Goal: Information Seeking & Learning: Learn about a topic

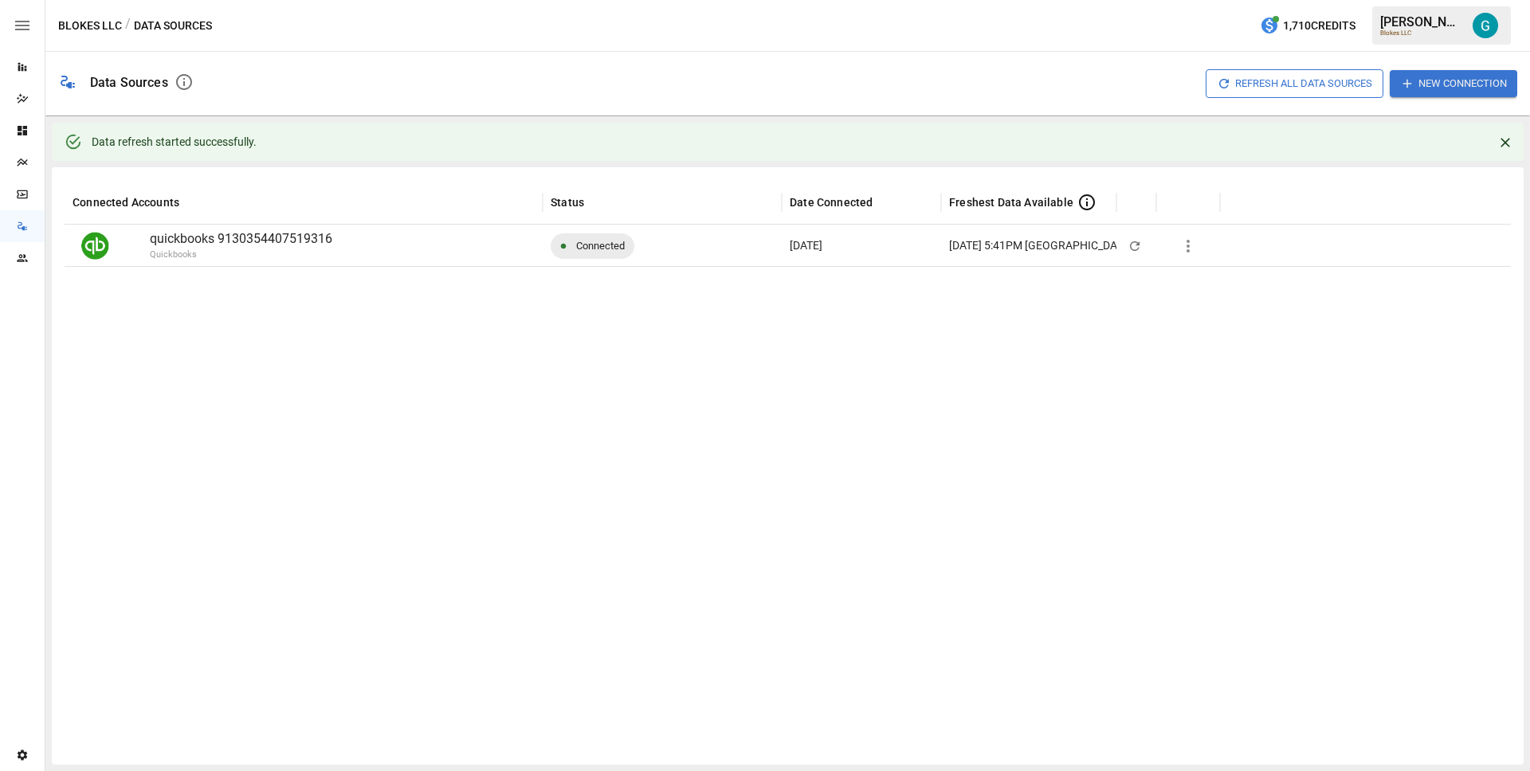
click at [24, 71] on icon "Reports" at bounding box center [22, 67] width 13 height 13
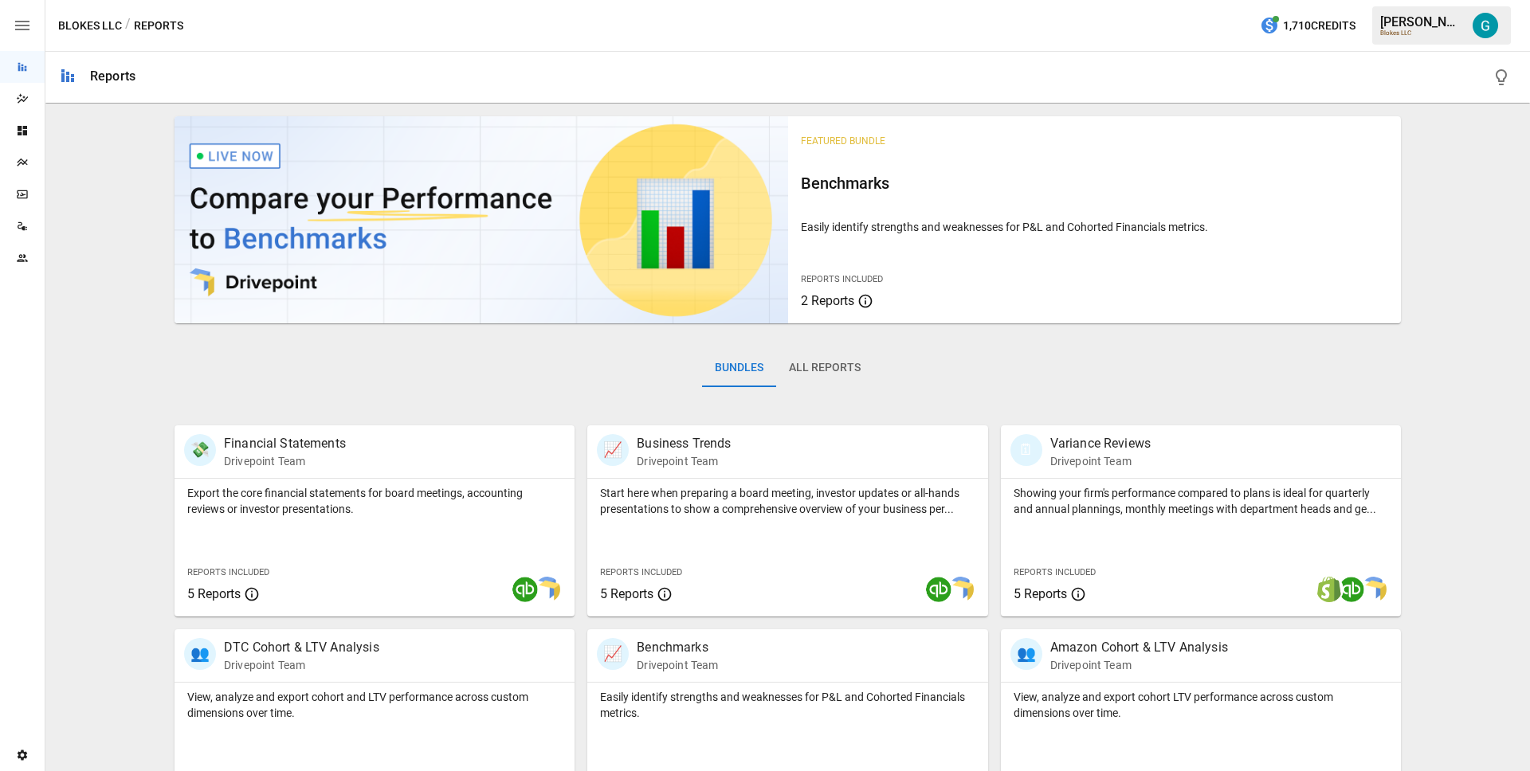
click at [250, 355] on div "Bundles All Reports" at bounding box center [787, 380] width 1226 height 89
click at [1463, 234] on div "Featured Bundle Benchmarks Easily identify strengths and weaknesses for P&L and…" at bounding box center [788, 567] width 1472 height 915
click at [839, 57] on div "Reports" at bounding box center [787, 77] width 1484 height 51
click at [814, 46] on div "Blokes LLC / Reports 1,710 Credits [PERSON_NAME] Blokes LLC" at bounding box center [787, 25] width 1484 height 51
click at [1421, 342] on div "Featured Bundle Benchmarks Easily identify strengths and weaknesses for P&L and…" at bounding box center [788, 567] width 1472 height 915
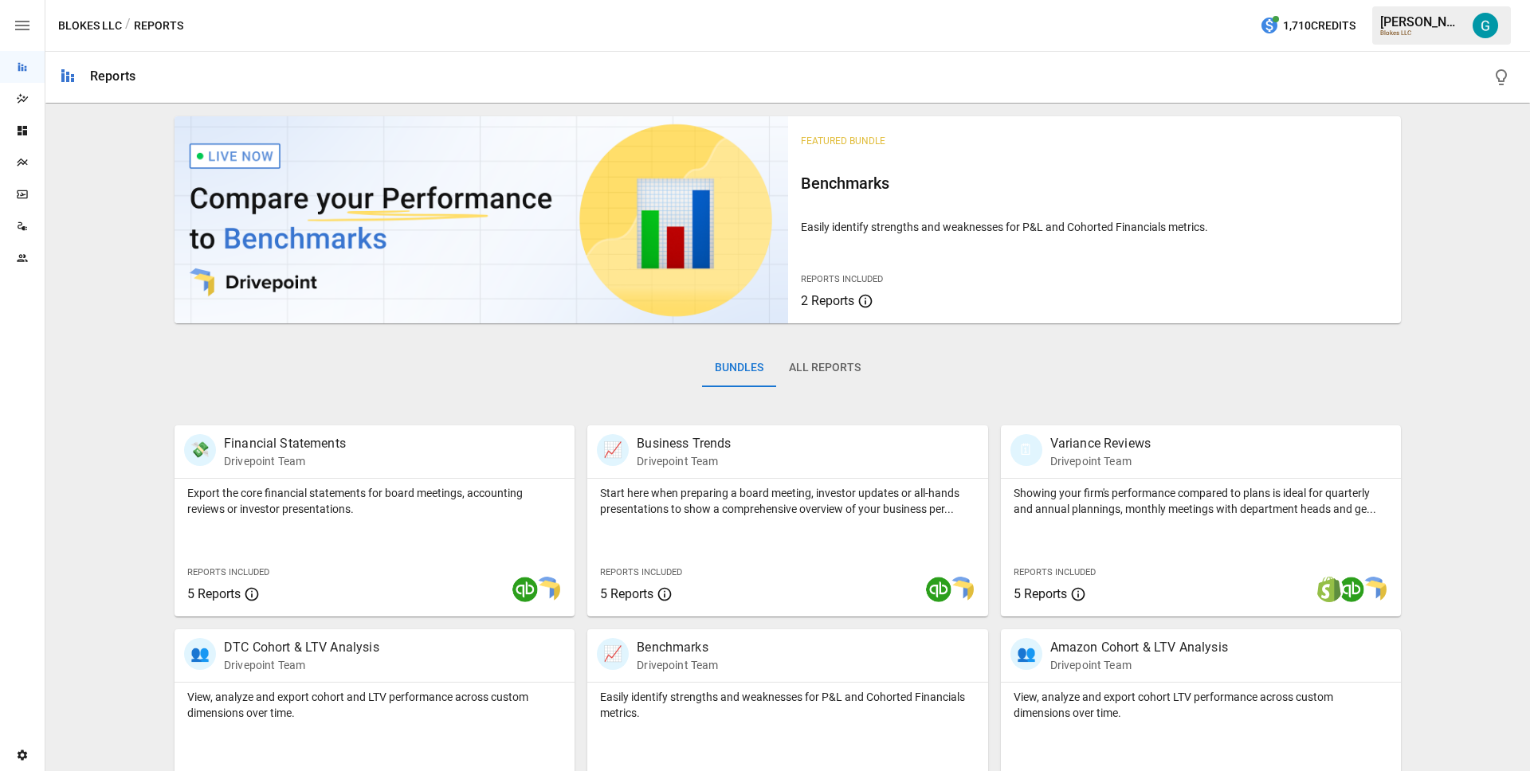
click at [1433, 214] on div "Featured Bundle Benchmarks Easily identify strengths and weaknesses for P&L and…" at bounding box center [788, 567] width 1472 height 915
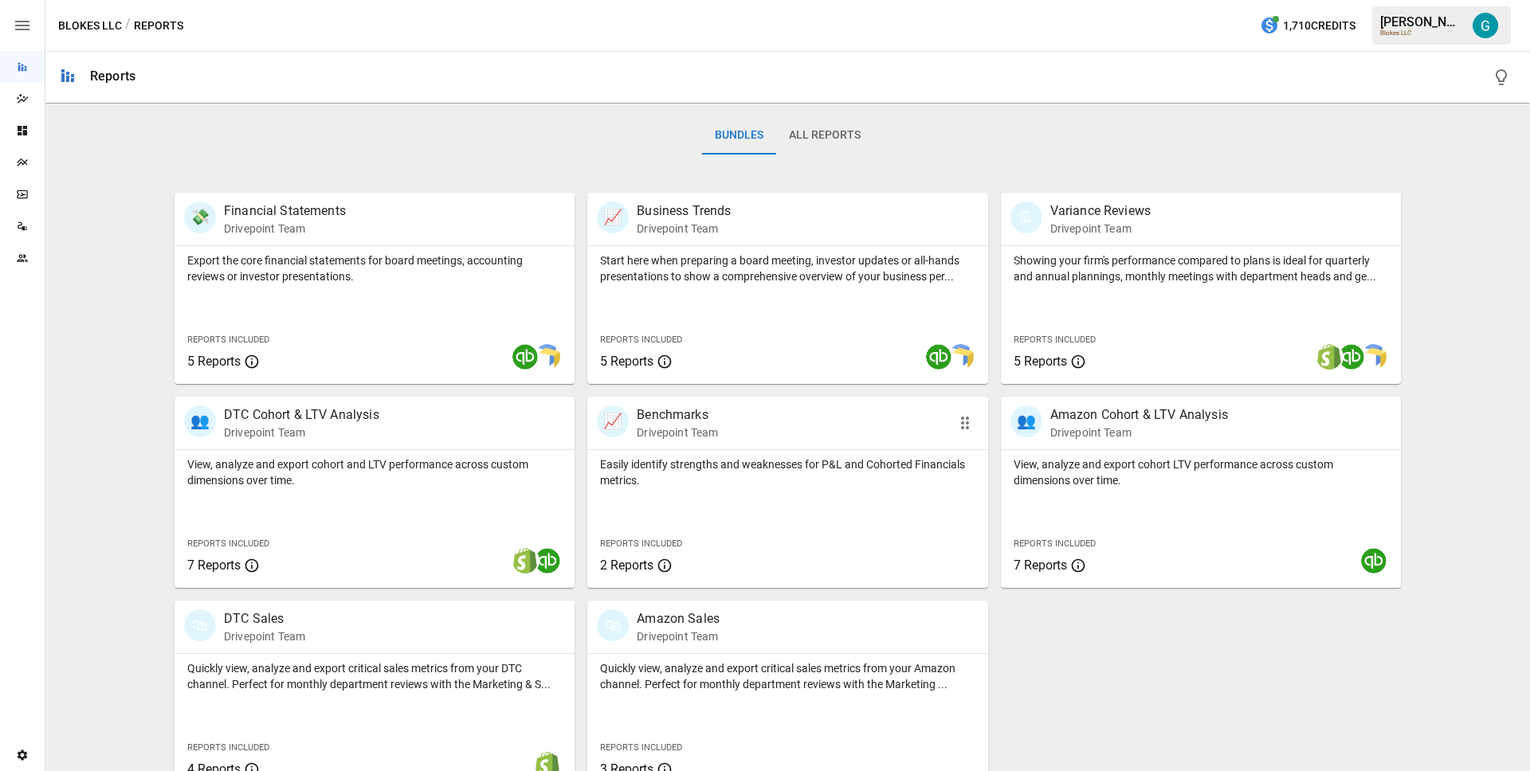
scroll to position [260, 0]
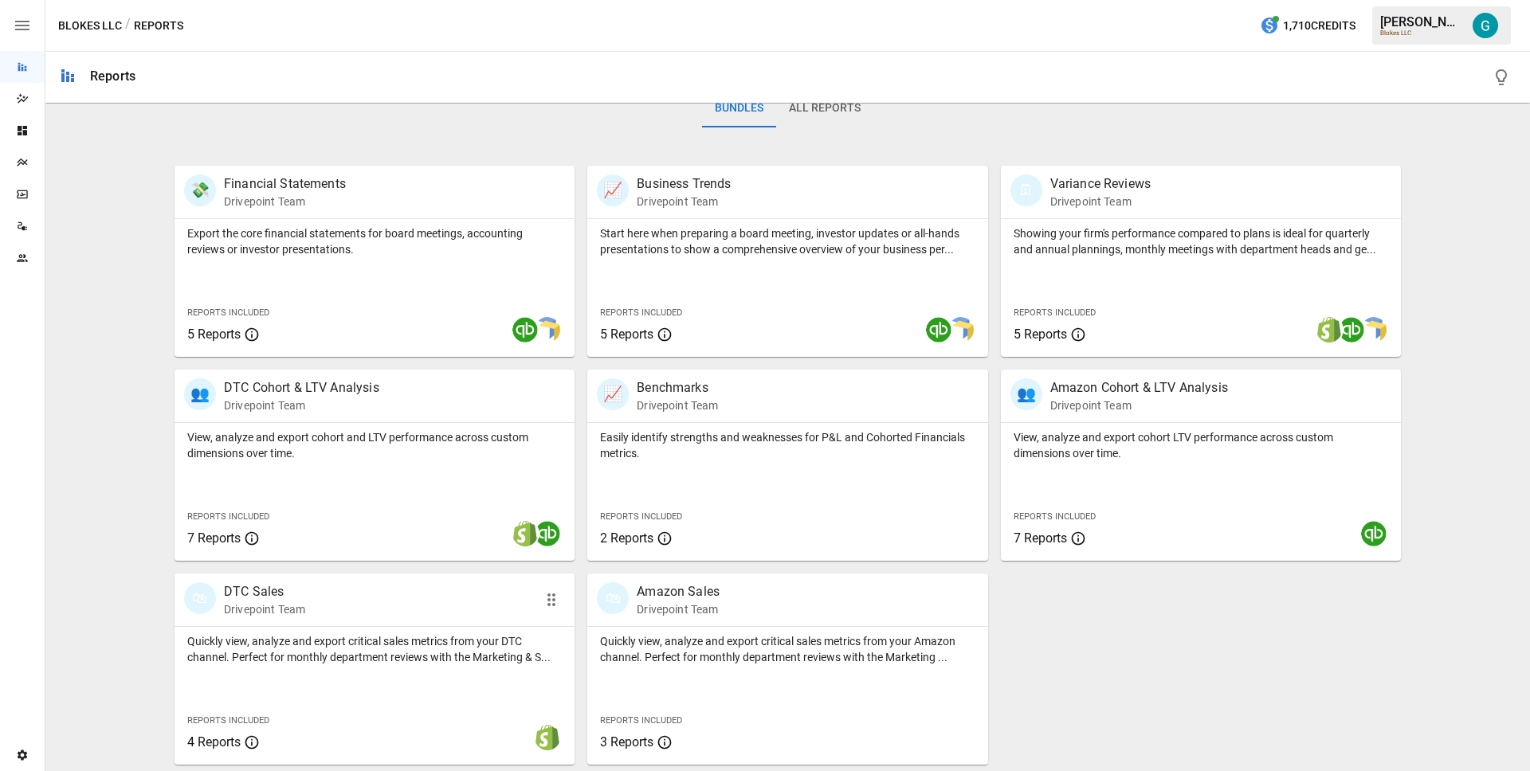
click at [389, 610] on div "🛍 DTC Sales Drivepoint Team" at bounding box center [343, 599] width 318 height 35
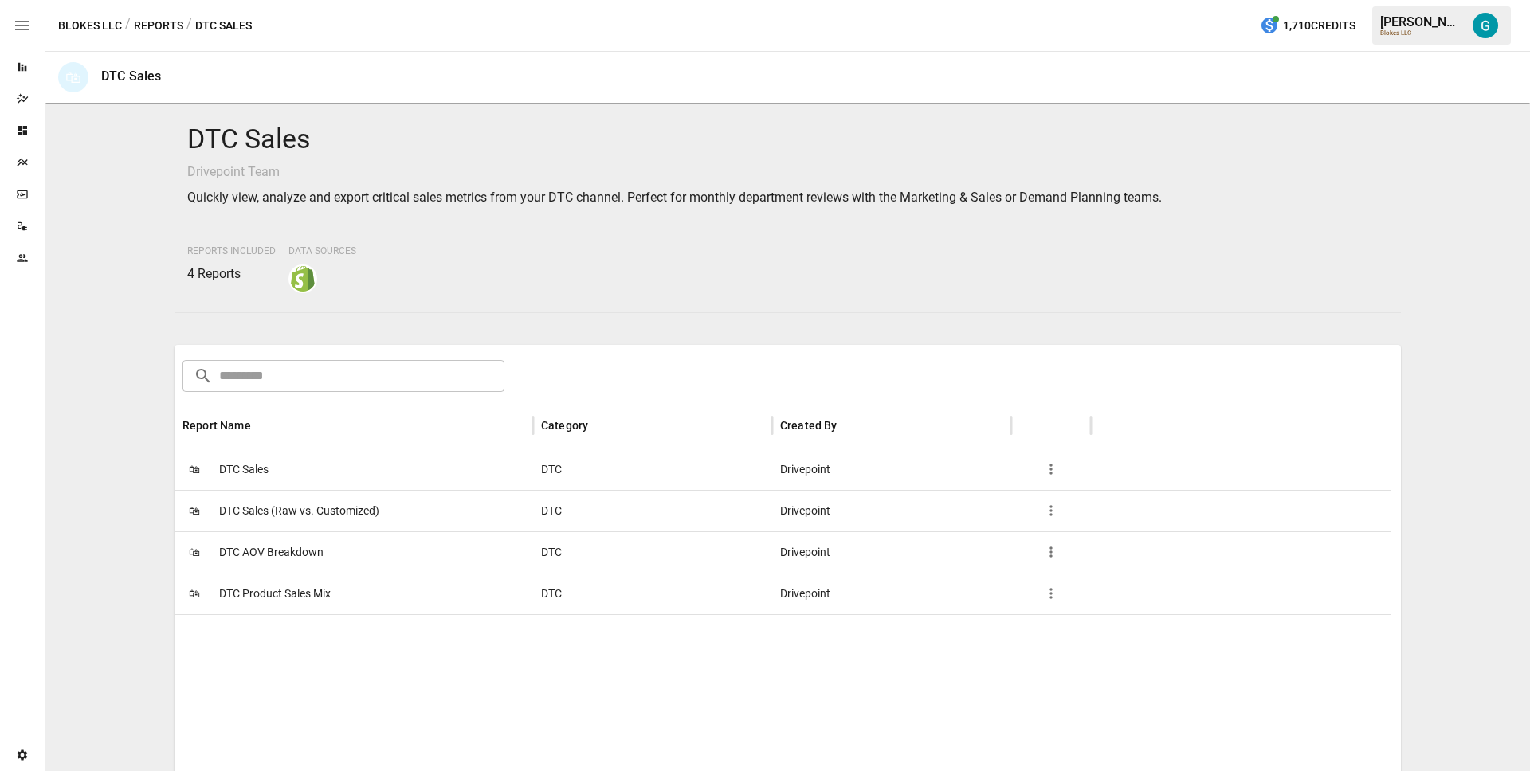
click at [312, 576] on span "DTC Product Sales Mix" at bounding box center [275, 594] width 112 height 41
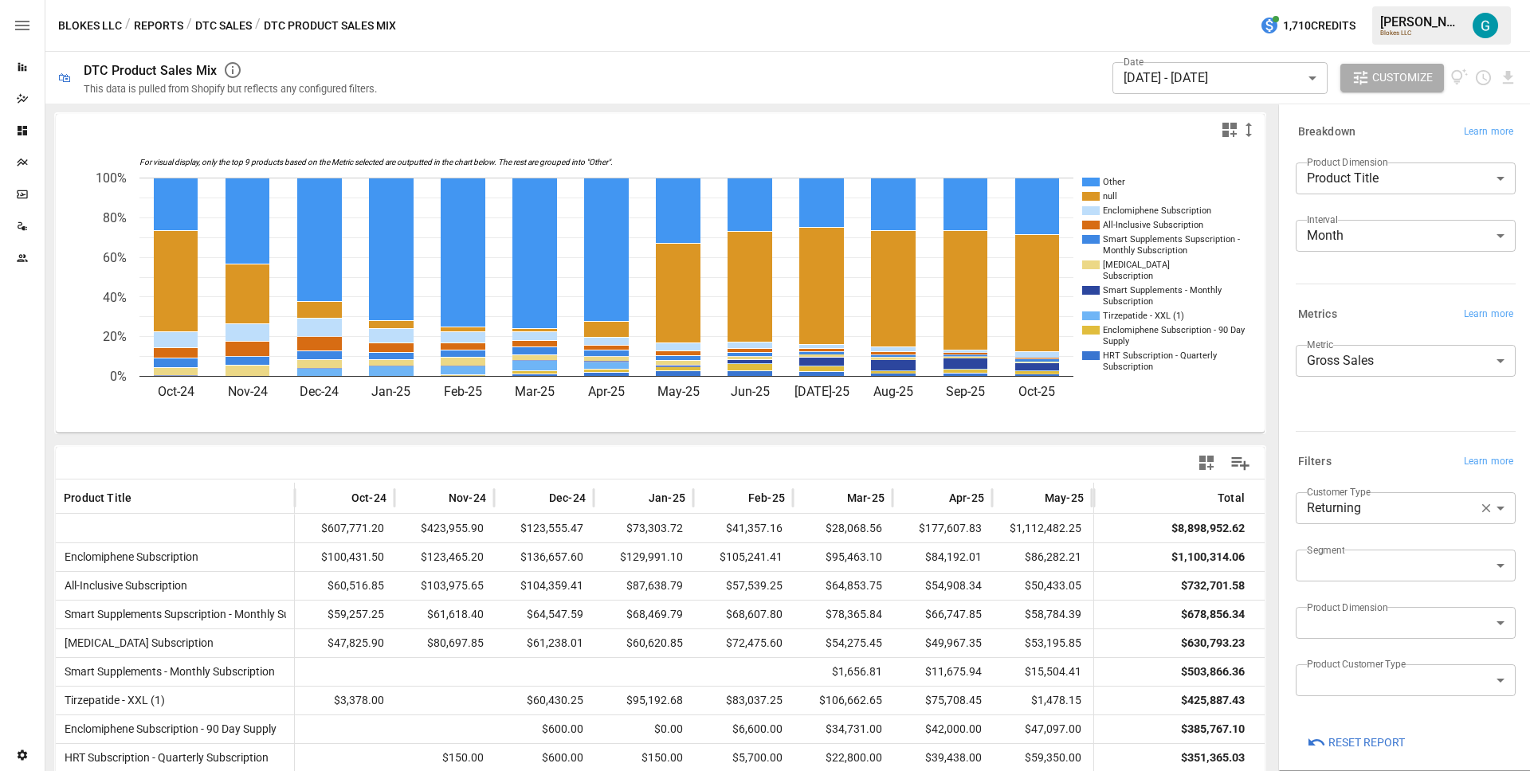
click at [1427, 0] on body "Reports Dazzler Studio Dashboards Plans SmartModel ™ Data Sources Team Settings…" at bounding box center [765, 0] width 1530 height 0
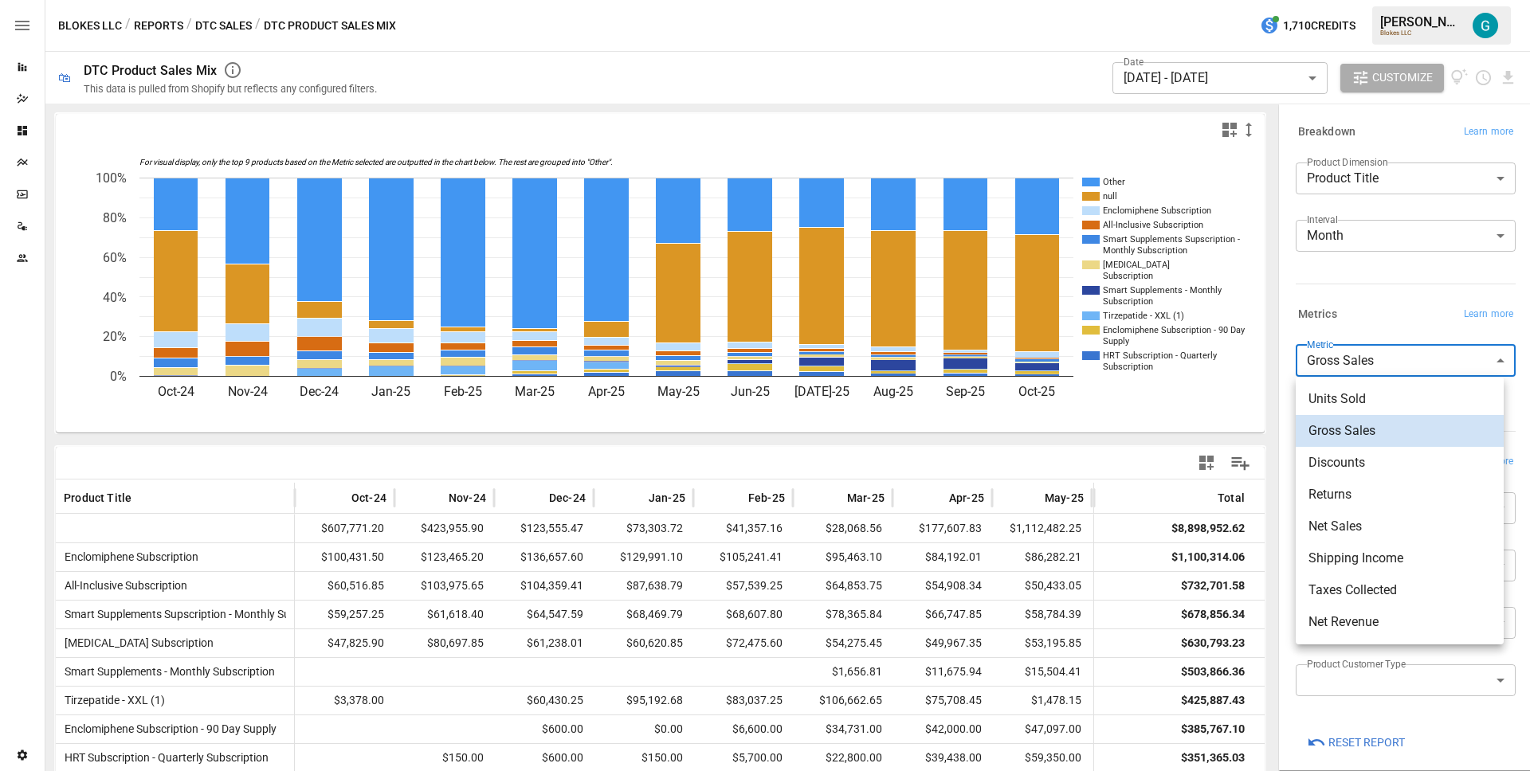
click at [1362, 401] on span "Units Sold" at bounding box center [1399, 399] width 182 height 19
type input "**********"
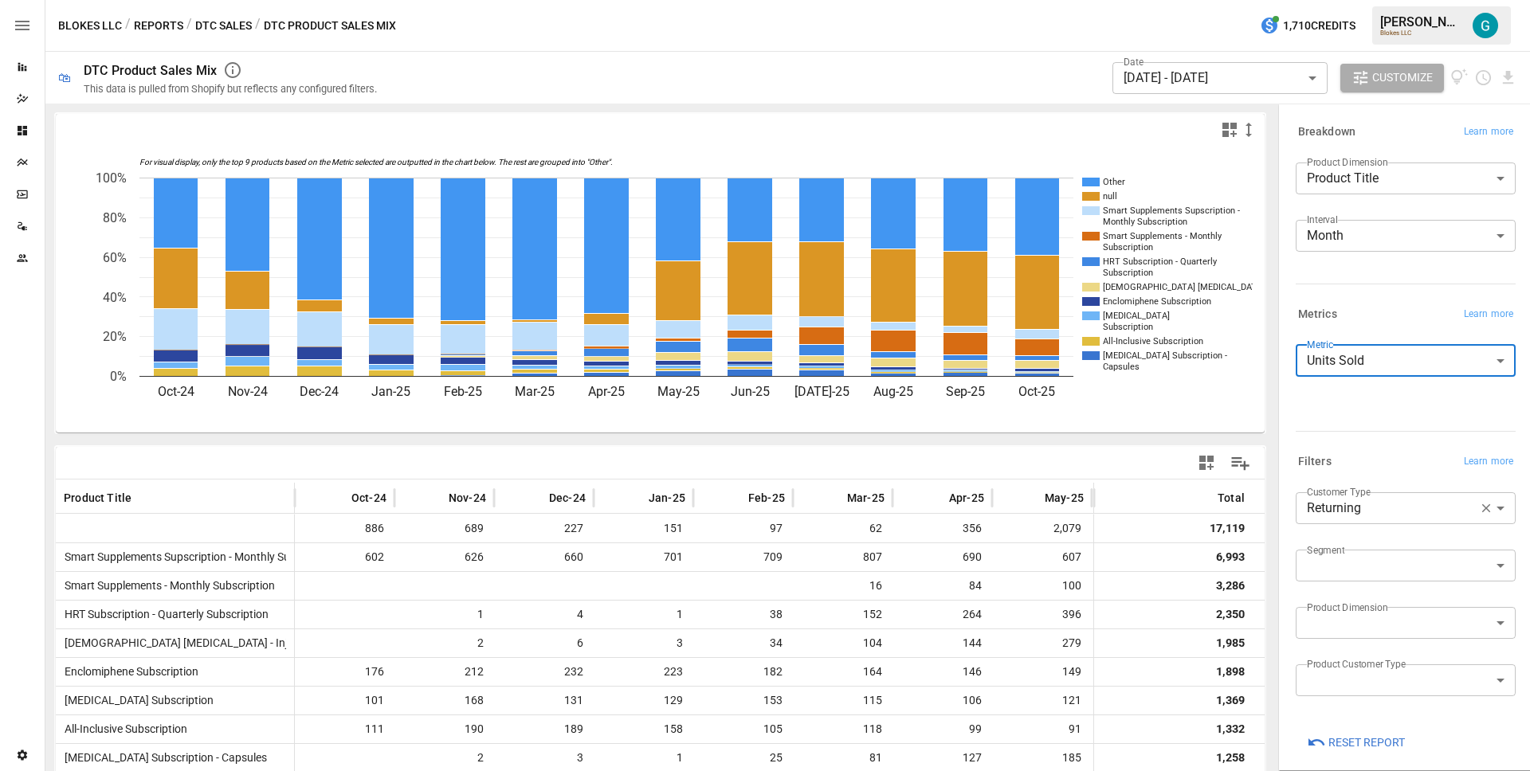
click at [1407, 0] on body "Reports Dazzler Studio Dashboards Plans SmartModel ™ Data Sources Team Settings…" at bounding box center [765, 0] width 1530 height 0
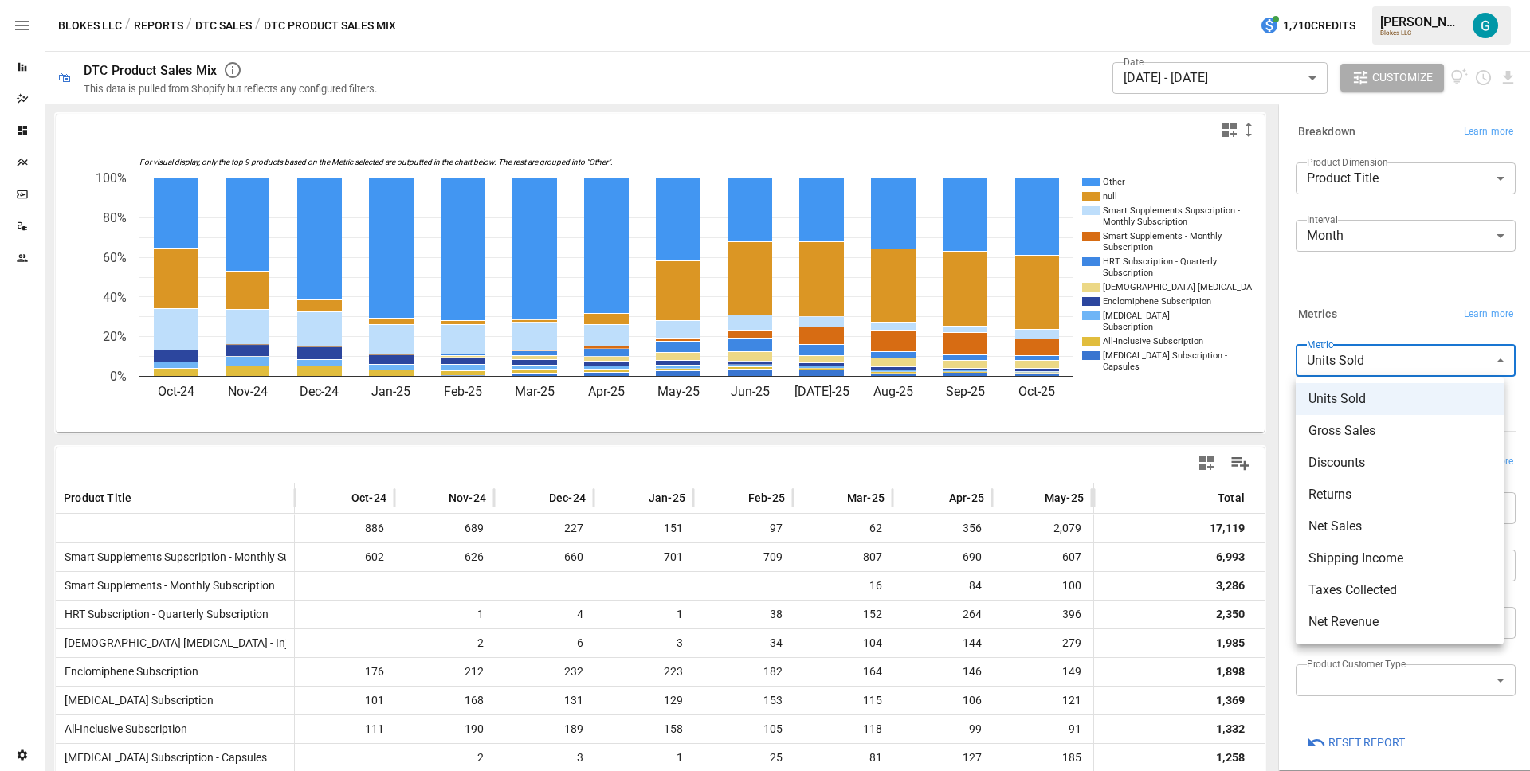
click at [1396, 300] on div at bounding box center [765, 385] width 1530 height 771
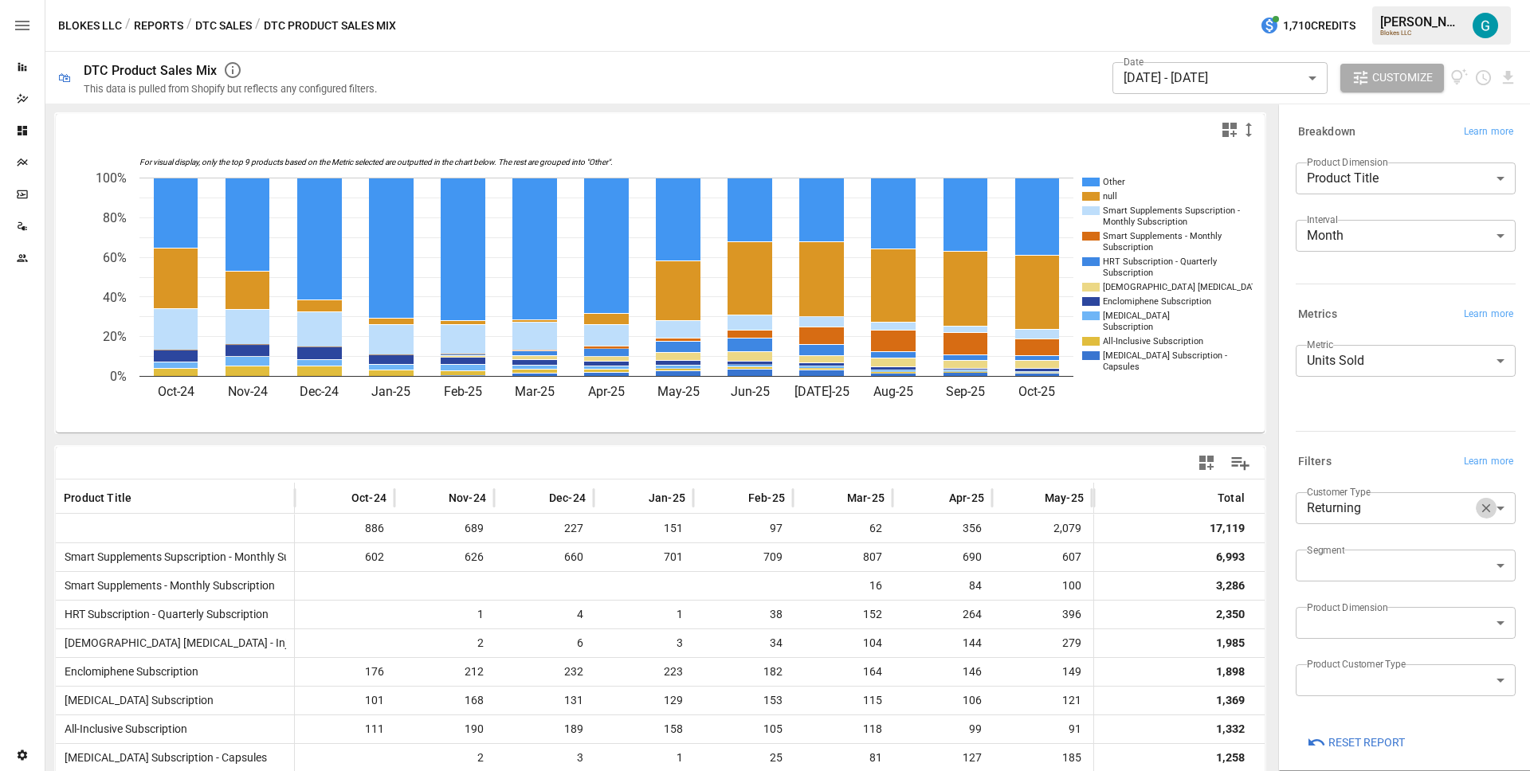
click at [1476, 515] on button "button" at bounding box center [1486, 508] width 21 height 21
click at [1399, 384] on div "**********" at bounding box center [1405, 367] width 220 height 45
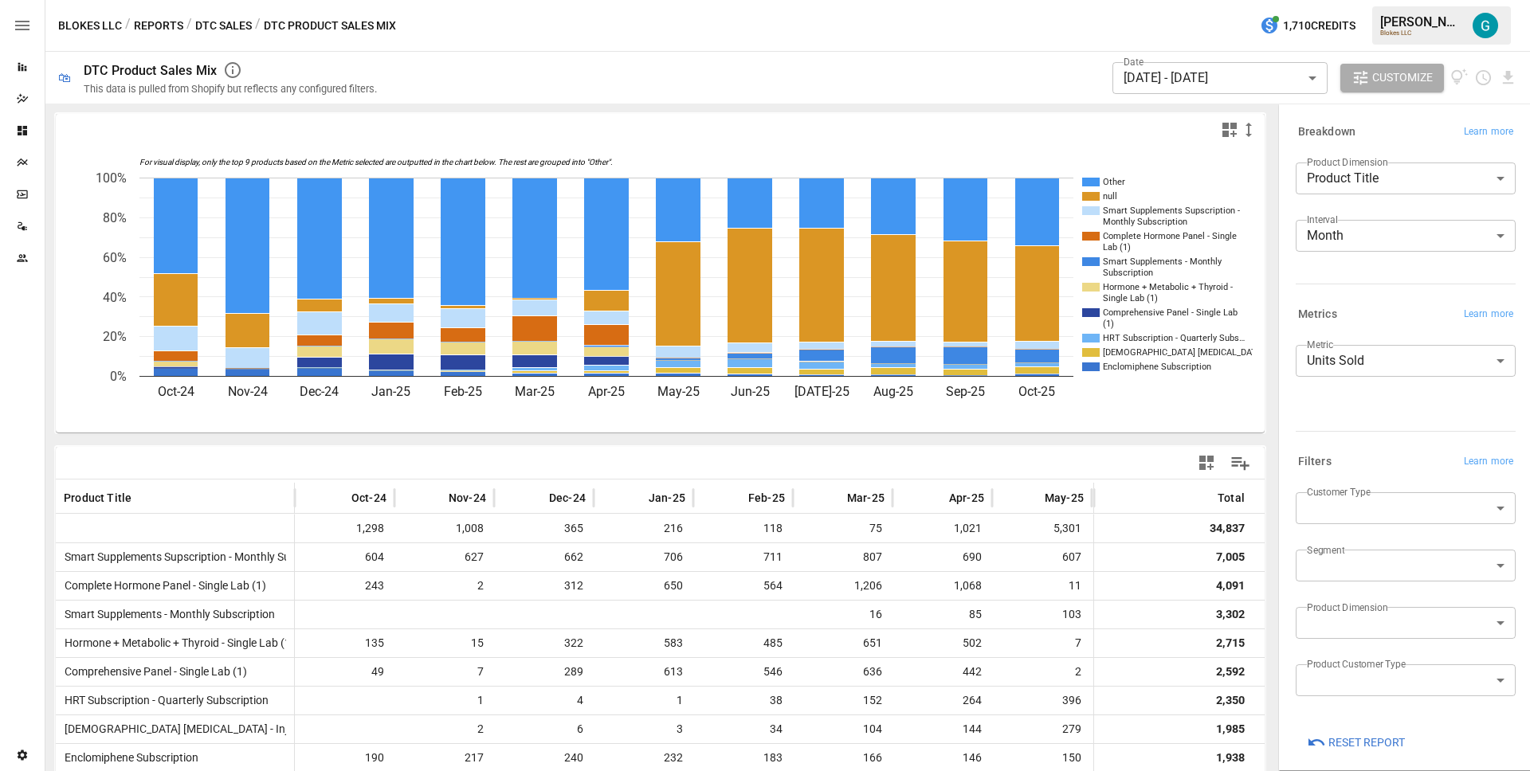
click at [1397, 0] on body "Reports Dazzler Studio Dashboards Plans SmartModel ™ Data Sources Team Settings…" at bounding box center [765, 0] width 1530 height 0
click at [1377, 545] on span "First-Time" at bounding box center [1399, 546] width 182 height 19
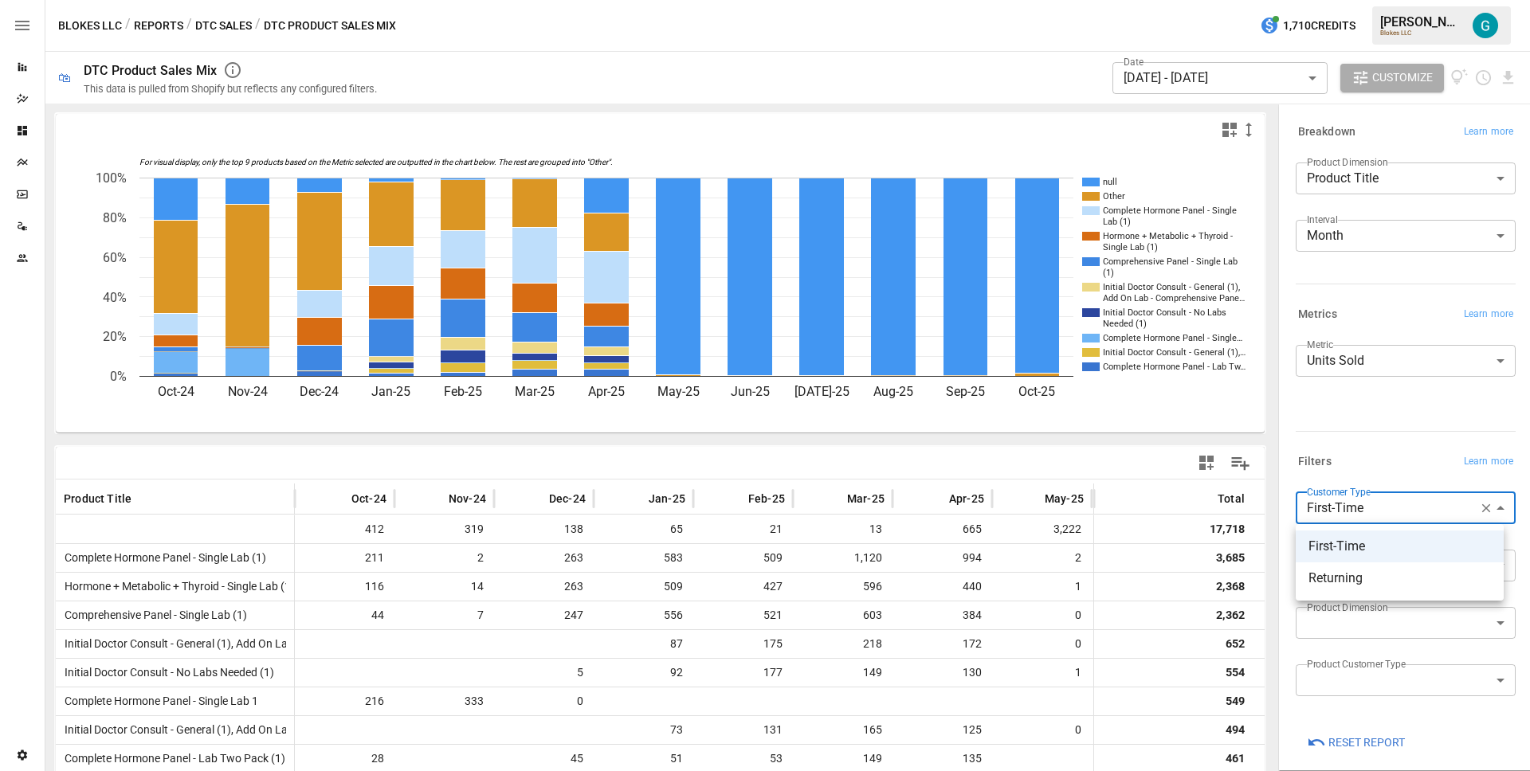
click at [1420, 0] on body "Reports Dazzler Studio Dashboards Plans SmartModel ™ Data Sources Team Settings…" at bounding box center [765, 0] width 1530 height 0
drag, startPoint x: 1374, startPoint y: 582, endPoint x: 1369, endPoint y: 543, distance: 39.3
click at [1373, 583] on span "Returning" at bounding box center [1399, 578] width 182 height 19
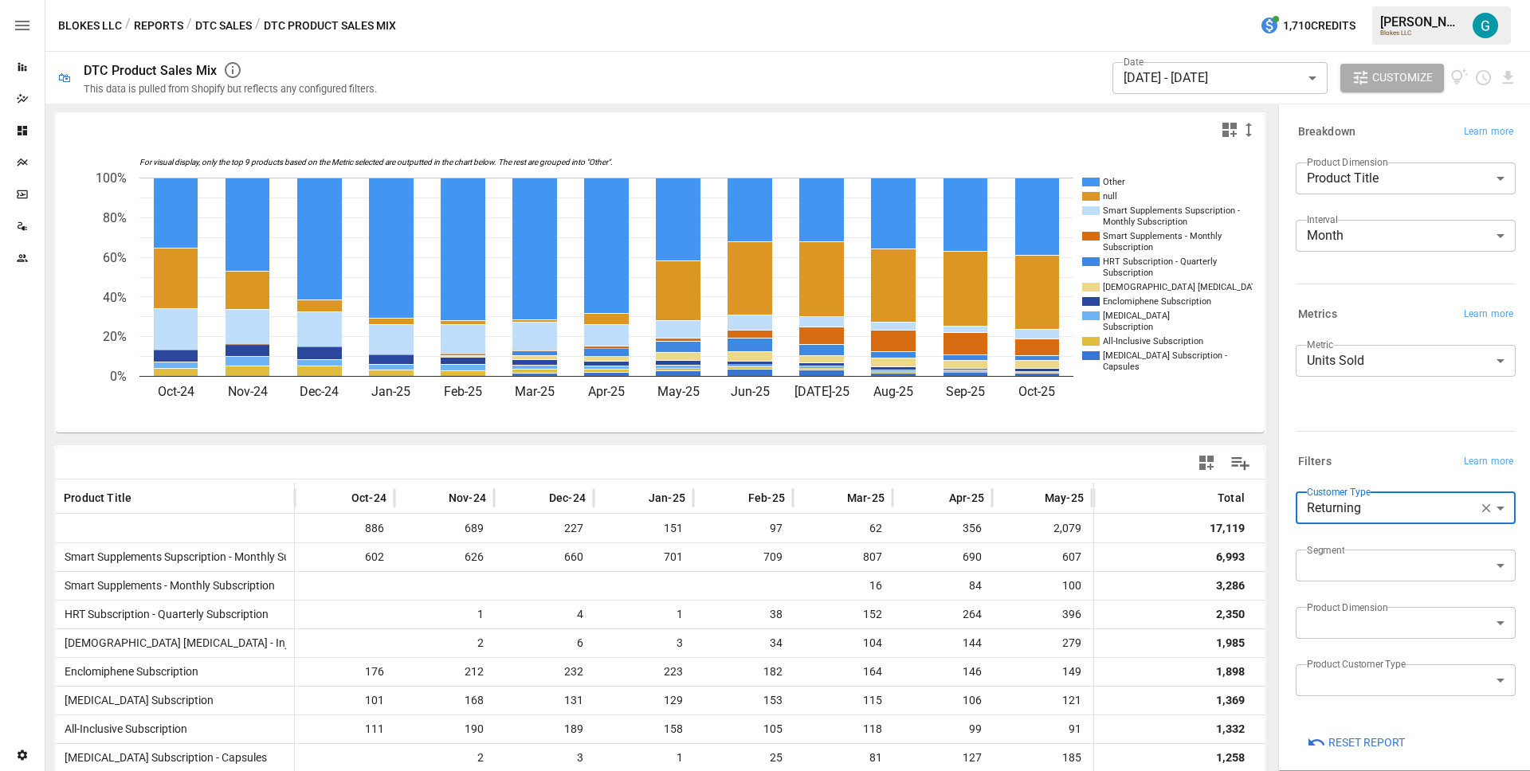
click at [1371, 0] on body "Reports Dazzler Studio Dashboards Plans SmartModel ™ Data Sources Team Settings…" at bounding box center [765, 0] width 1530 height 0
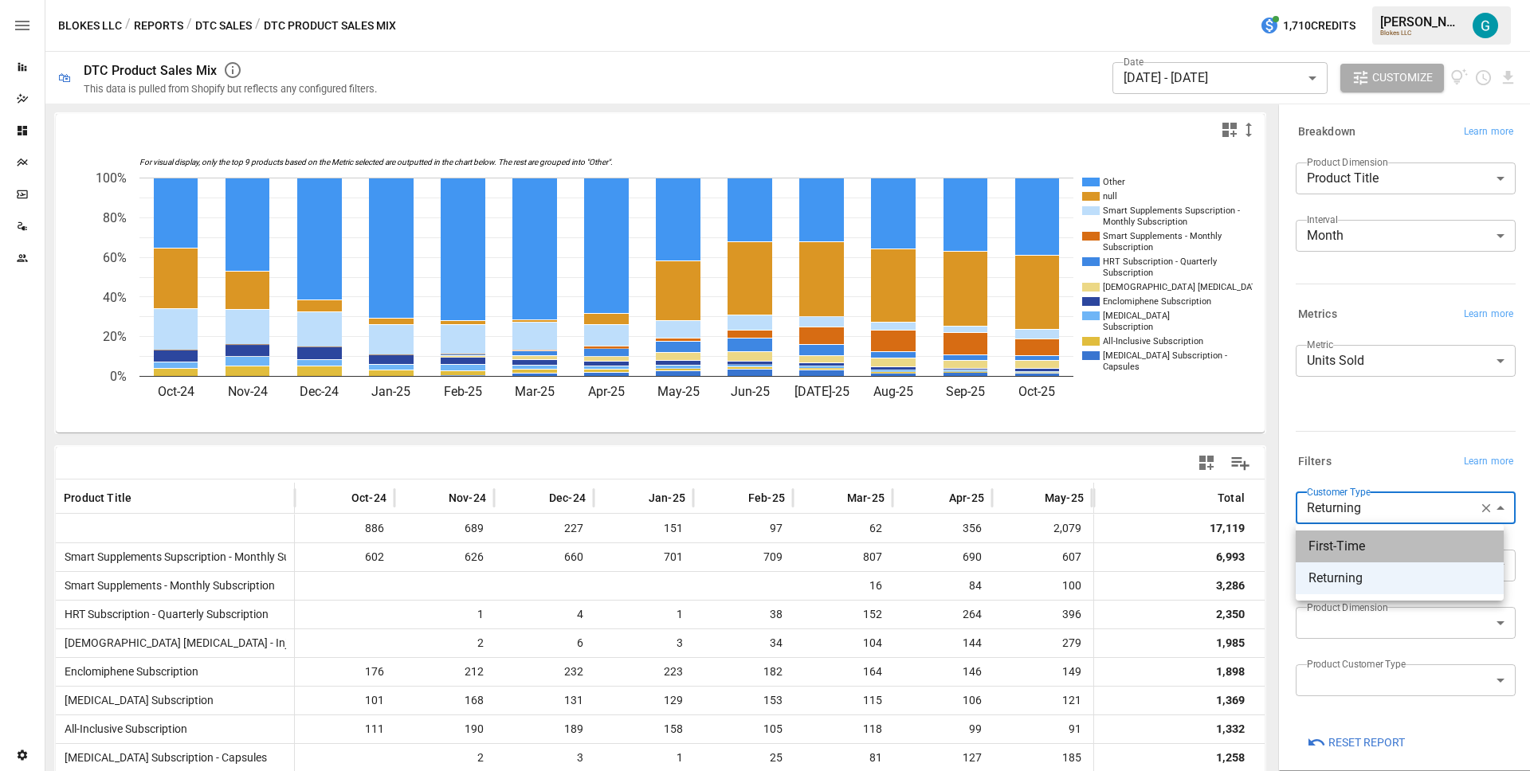
click at [1352, 546] on span "First-Time" at bounding box center [1399, 546] width 182 height 19
type input "**********"
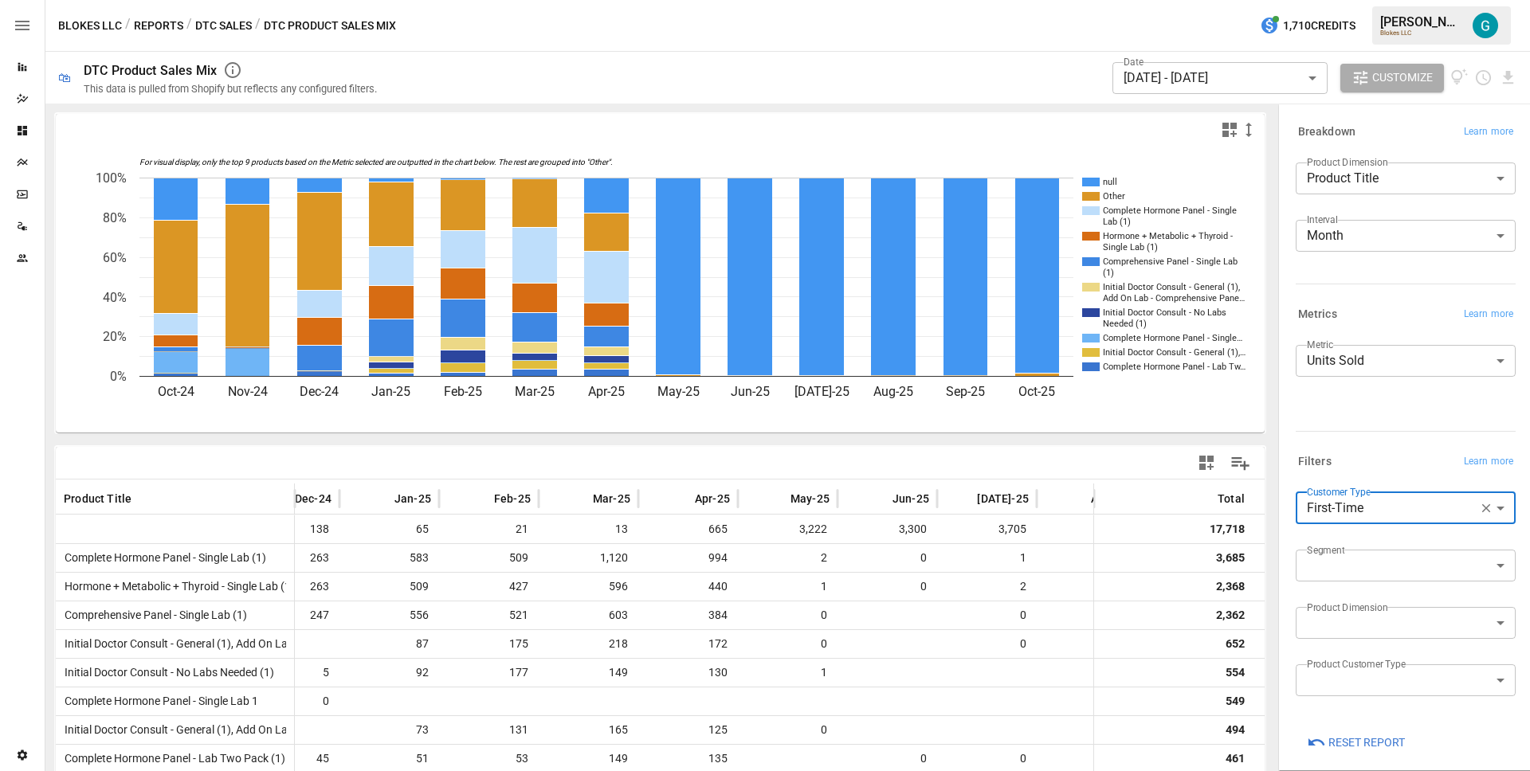
scroll to position [0, 253]
click at [750, 50] on div "Blokes LLC / Reports / DTC Sales / DTC Product Sales Mix 1,710 Credits [PERSON_…" at bounding box center [787, 25] width 1484 height 51
click at [22, 98] on icon "Dazzler Studio" at bounding box center [22, 98] width 13 height 13
click at [1354, 398] on div "**********" at bounding box center [1405, 385] width 220 height 80
click at [1405, 448] on div "Filters Learn more" at bounding box center [1402, 459] width 226 height 29
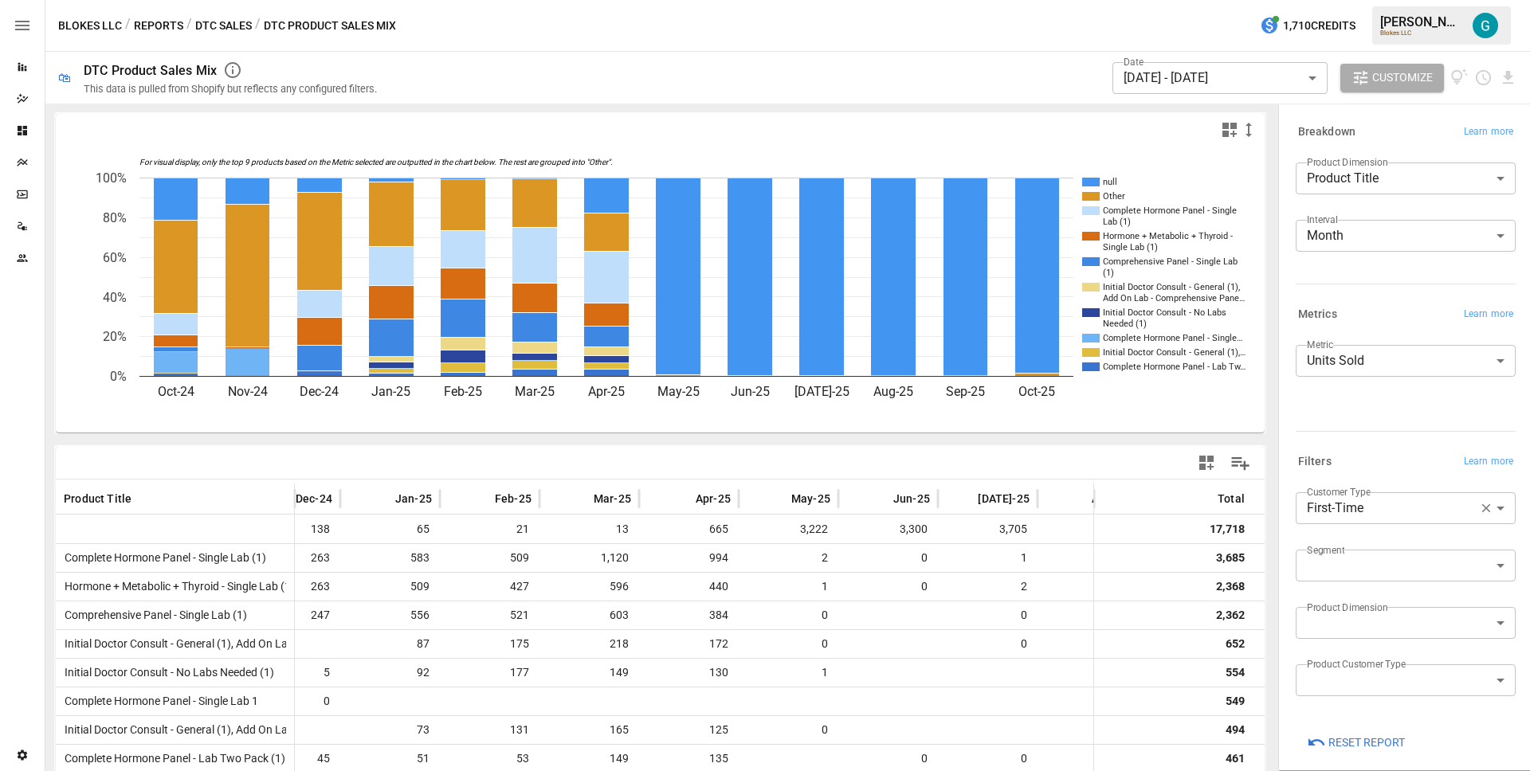
click at [1404, 435] on div "**********" at bounding box center [1402, 370] width 226 height 147
click at [935, 124] on div at bounding box center [959, 129] width 598 height 19
click at [145, 22] on button "Reports" at bounding box center [158, 26] width 49 height 20
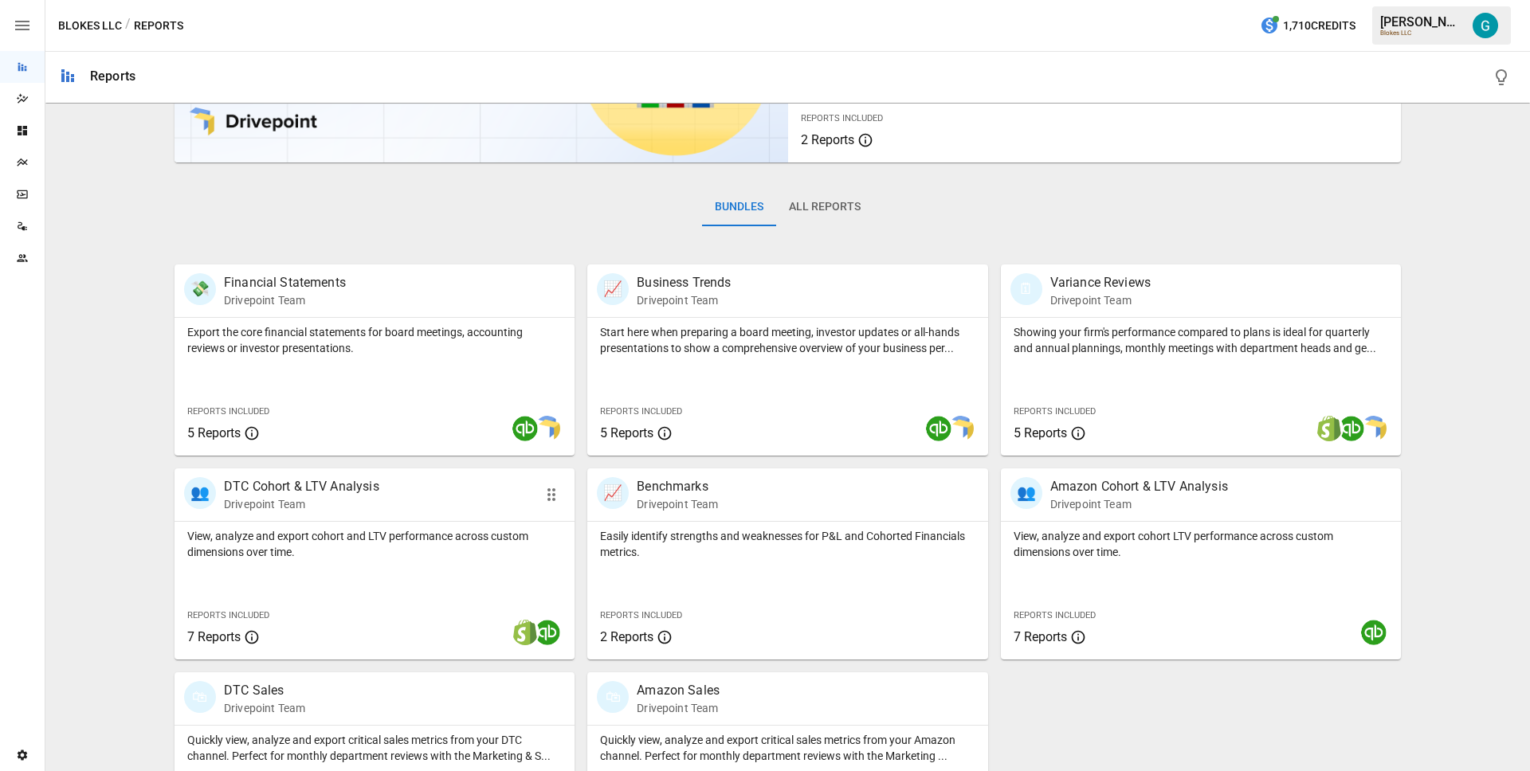
scroll to position [178, 0]
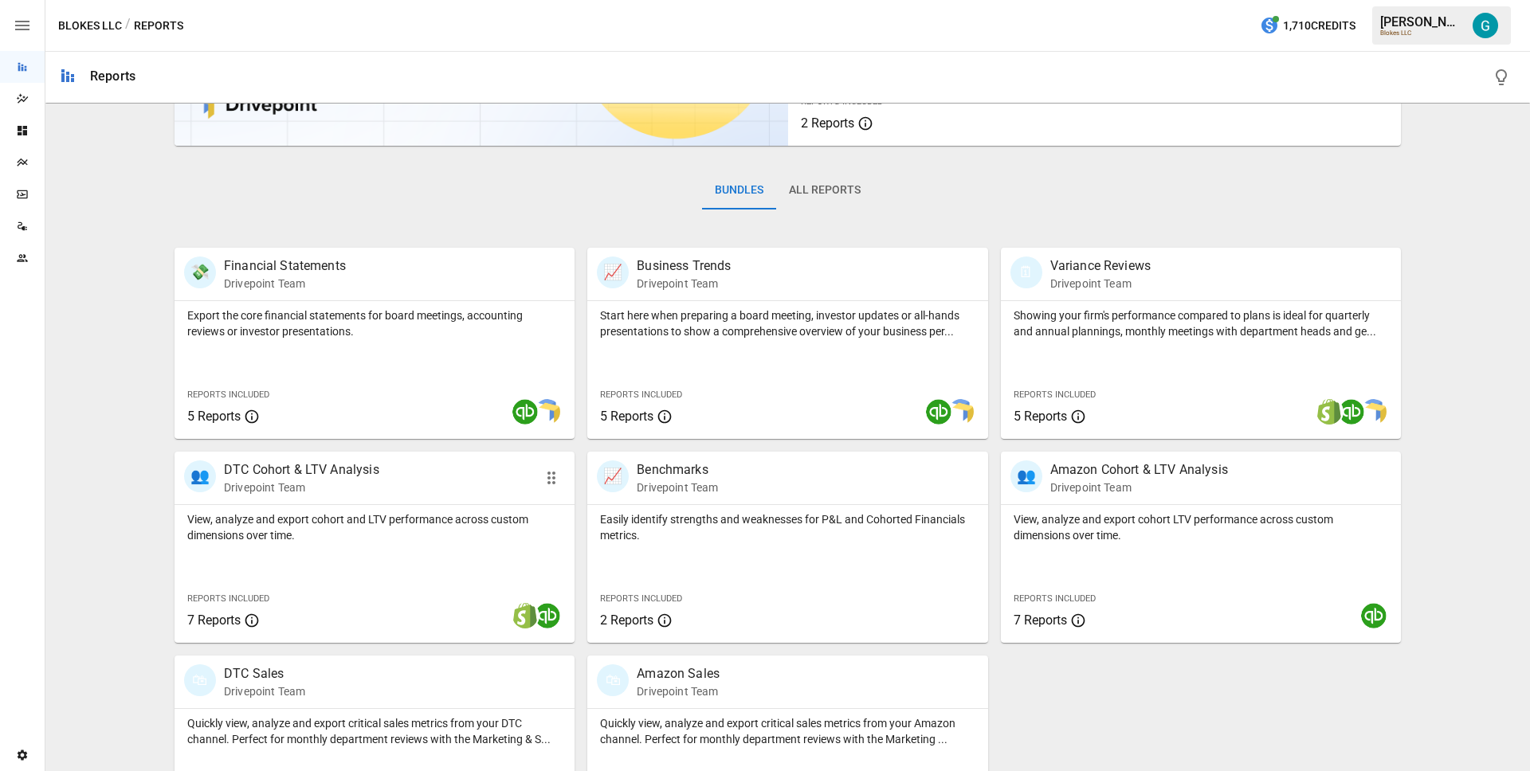
click at [257, 477] on p "DTC Cohort & LTV Analysis" at bounding box center [301, 470] width 155 height 19
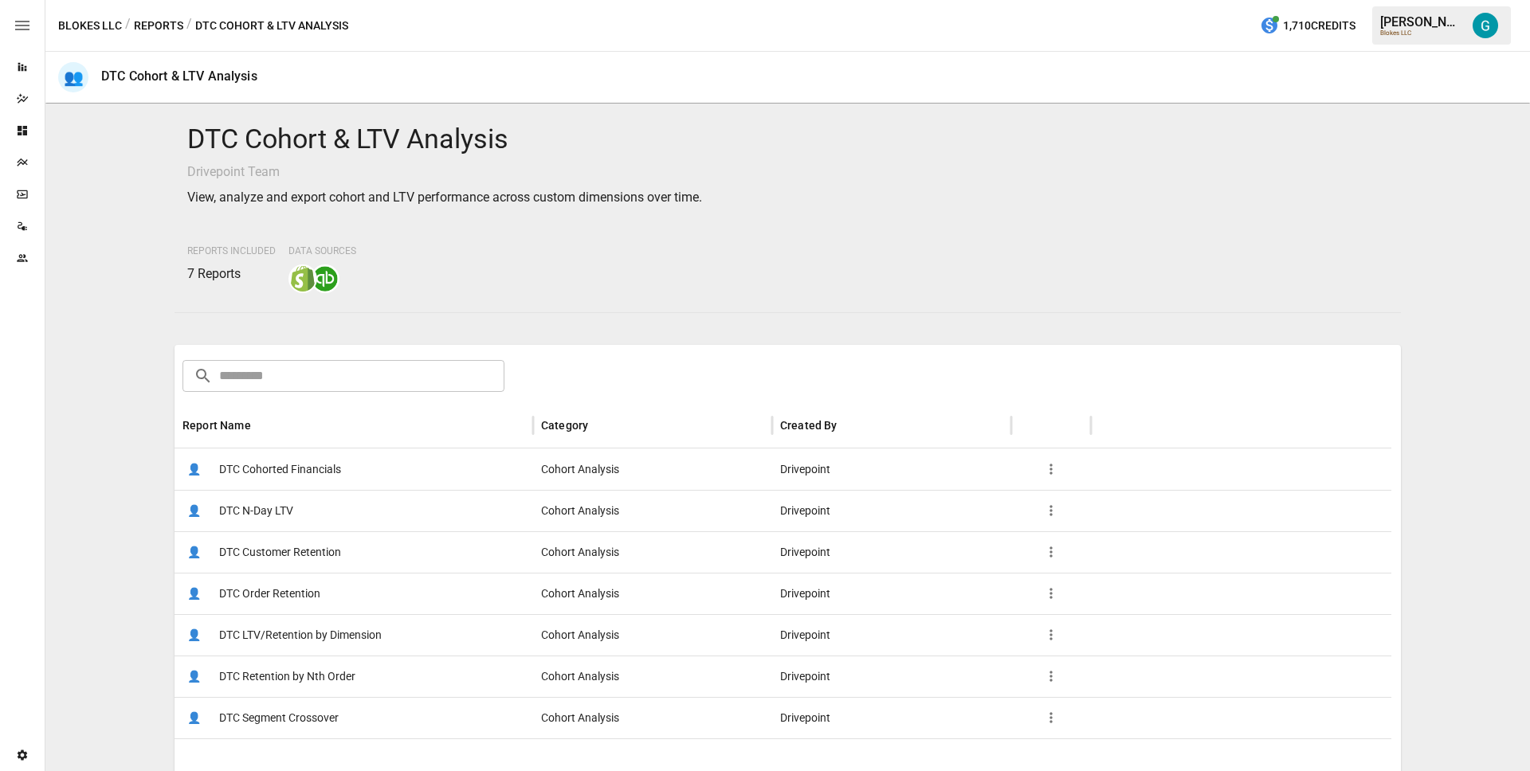
click at [303, 641] on span "DTC LTV/Retention by Dimension" at bounding box center [300, 635] width 163 height 41
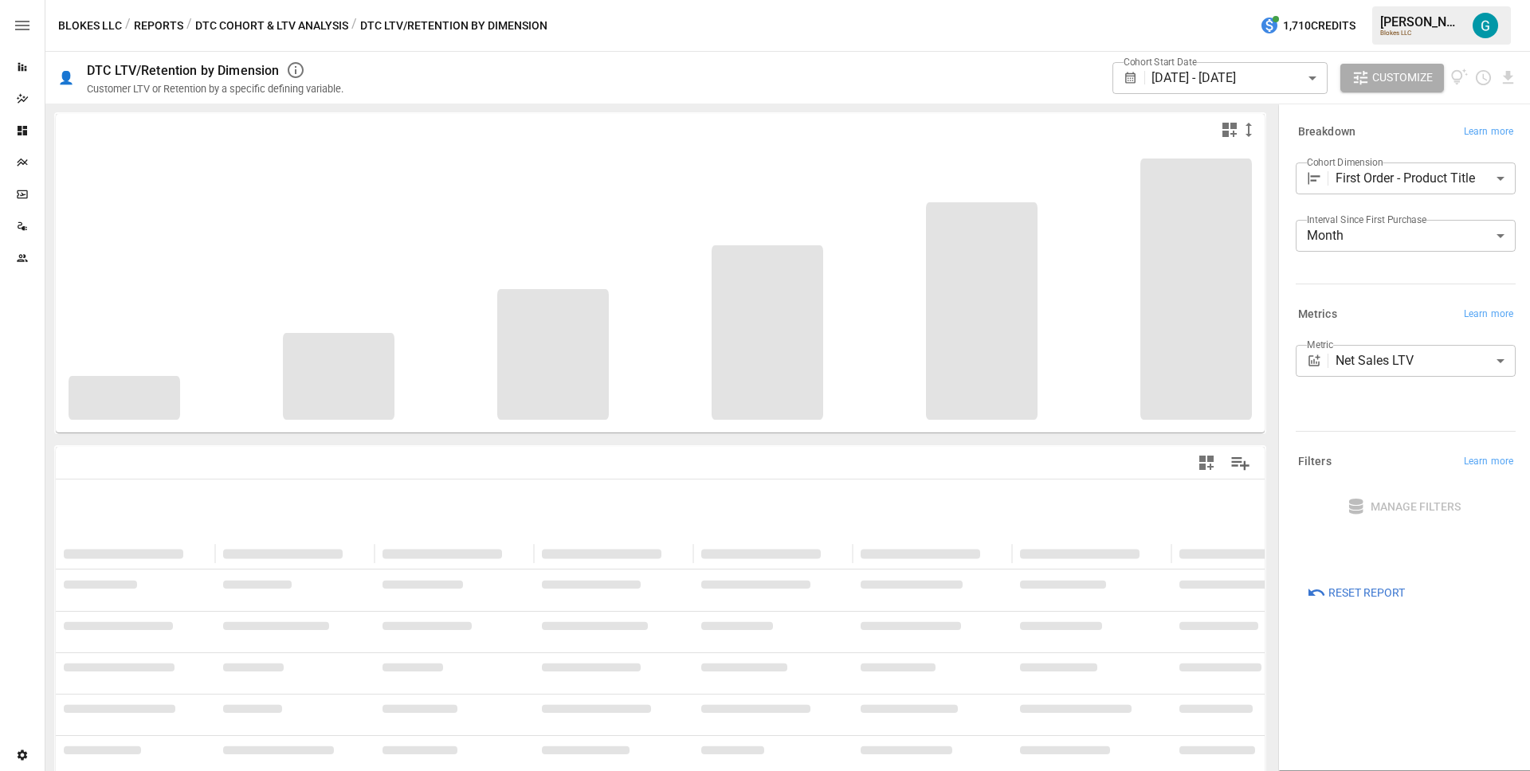
click at [1375, 277] on div at bounding box center [1402, 280] width 226 height 7
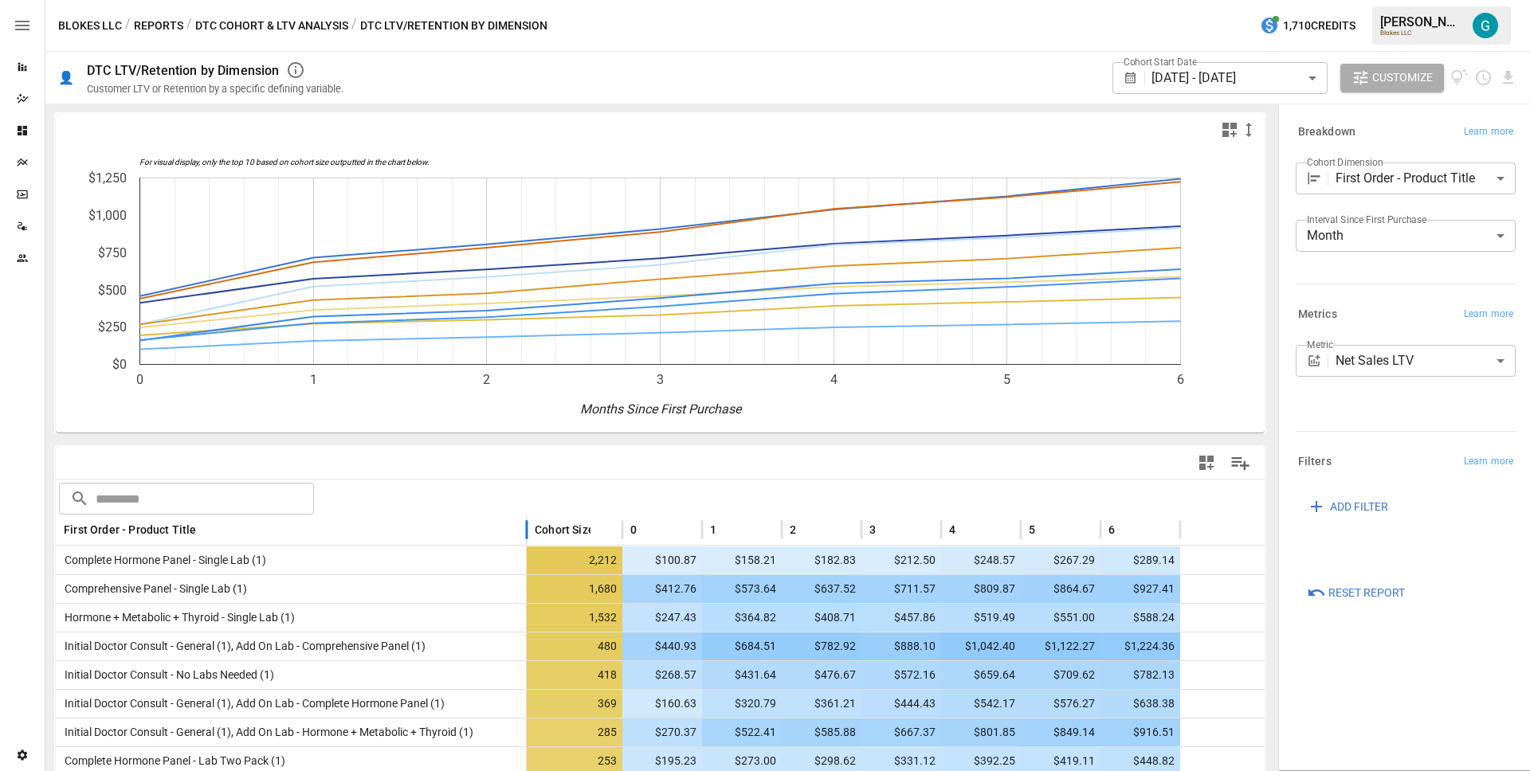
drag, startPoint x: 216, startPoint y: 531, endPoint x: 527, endPoint y: 533, distance: 311.5
click at [527, 533] on div at bounding box center [527, 530] width 8 height 31
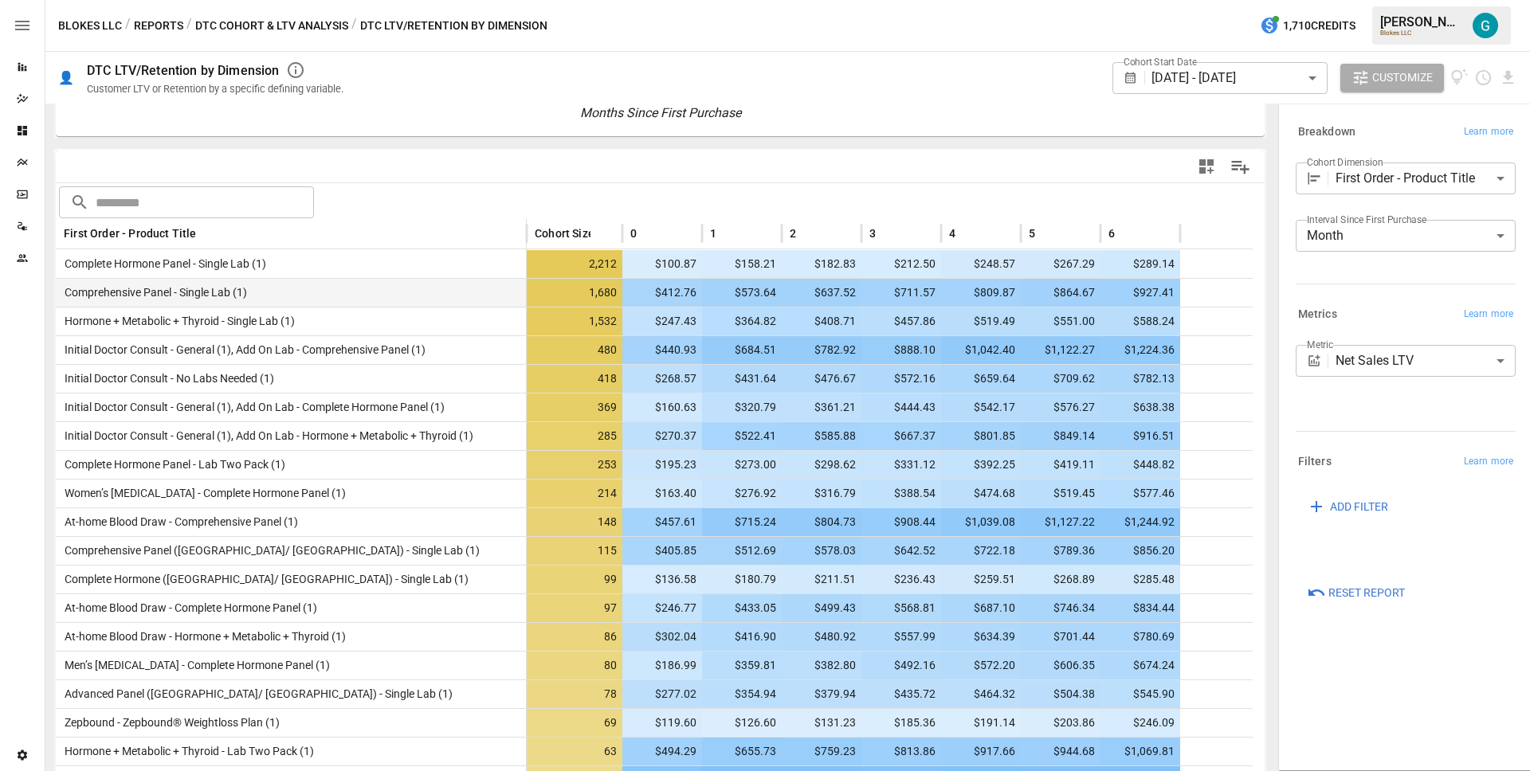
scroll to position [279, 0]
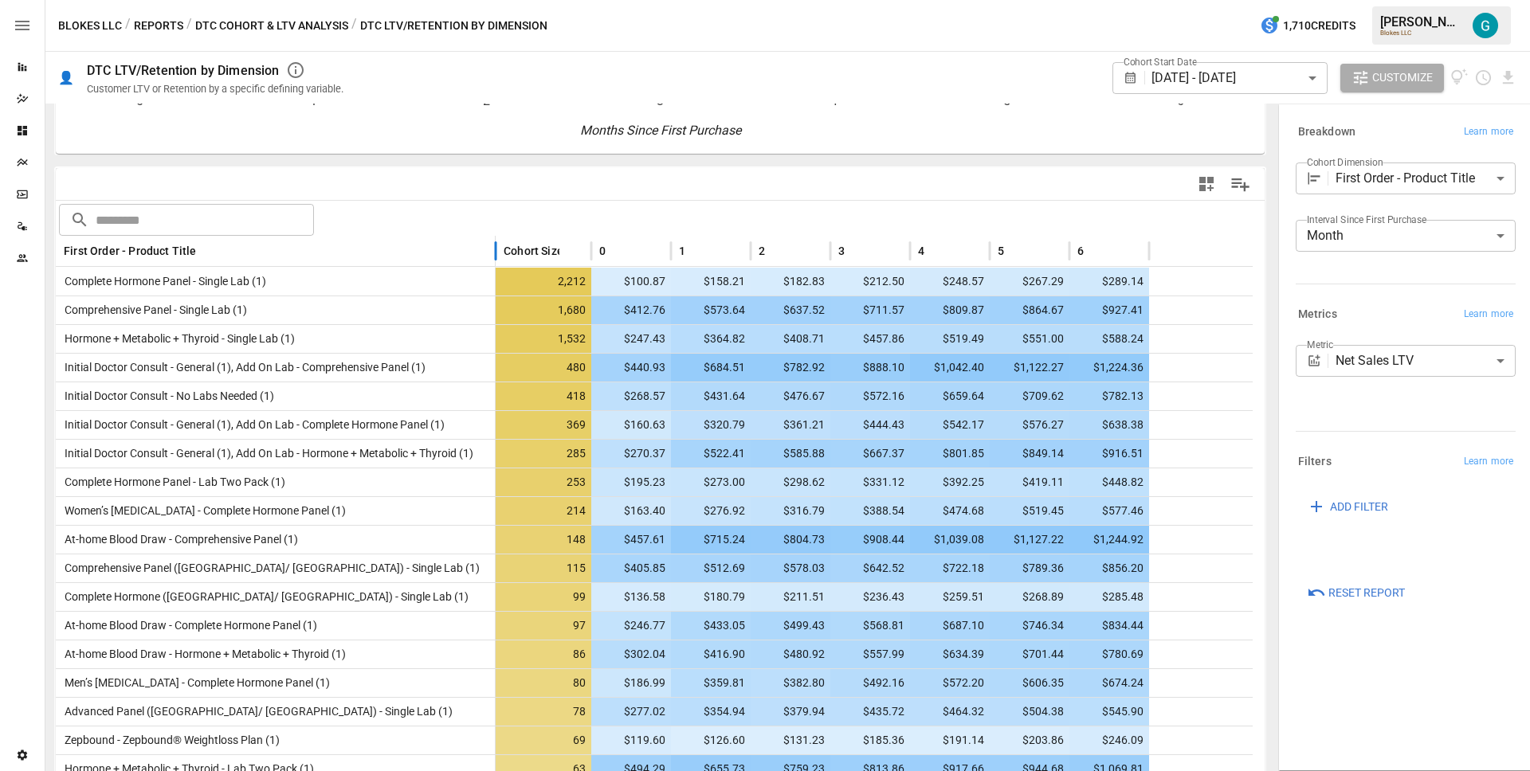
drag, startPoint x: 526, startPoint y: 252, endPoint x: 495, endPoint y: 258, distance: 31.7
click at [495, 258] on div at bounding box center [496, 251] width 8 height 31
